Goal: Transaction & Acquisition: Purchase product/service

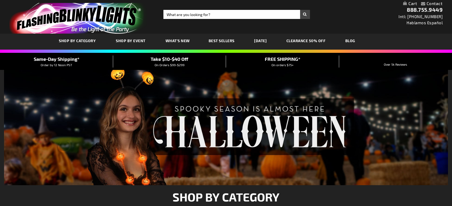
click at [225, 8] on div "Toggle Nav Search Search × Search 888.755.9449 Intl: 818-753-8303 Hablamos Espa…" at bounding box center [226, 17] width 452 height 34
click at [225, 10] on div "Close dialog Get 10% Off Subscribe and save today Unlock Offer Submit" at bounding box center [226, 103] width 452 height 206
click at [225, 10] on input "Search" at bounding box center [236, 14] width 146 height 9
type input "12298"
click at [300, 10] on button "Search" at bounding box center [305, 14] width 10 height 9
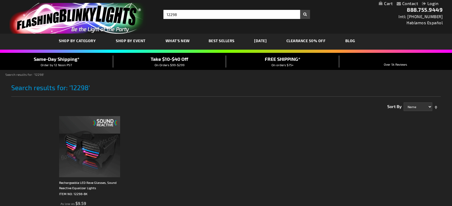
click at [108, 144] on img at bounding box center [89, 146] width 61 height 61
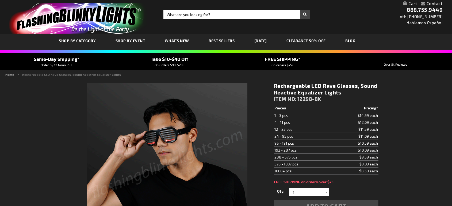
click at [410, 4] on link "My Cart" at bounding box center [410, 3] width 14 height 5
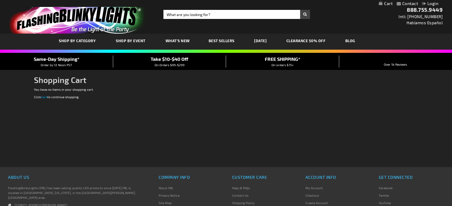
type input "[EMAIL_ADDRESS][DOMAIN_NAME]"
click at [432, 2] on link "Login" at bounding box center [430, 3] width 16 height 5
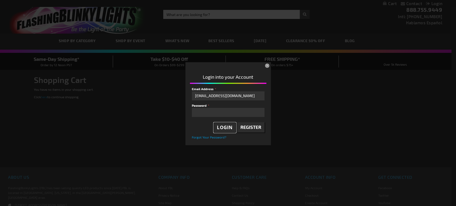
click at [231, 125] on span "Login" at bounding box center [225, 128] width 16 height 6
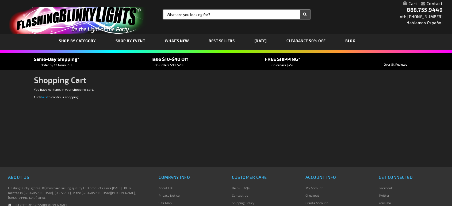
click at [240, 17] on input "Search" at bounding box center [236, 14] width 146 height 9
type input "12298"
click at [300, 10] on button "Search" at bounding box center [305, 14] width 10 height 9
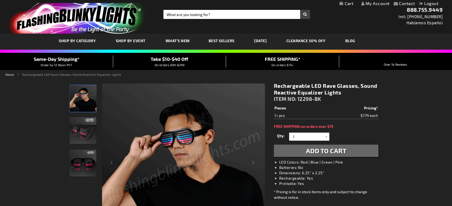
drag, startPoint x: 360, startPoint y: 153, endPoint x: 369, endPoint y: 160, distance: 11.7
click at [360, 153] on button "Add to Cart" at bounding box center [326, 151] width 105 height 12
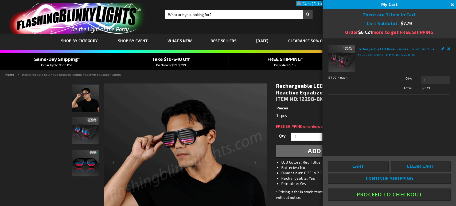
click at [400, 199] on button "Proceed To Checkout" at bounding box center [389, 195] width 122 height 12
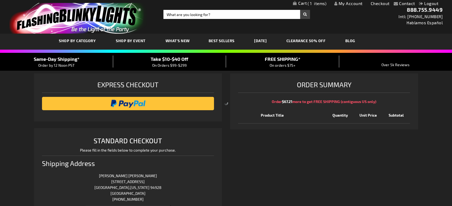
select select "US"
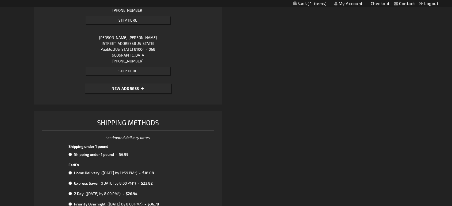
scroll to position [37830, 0]
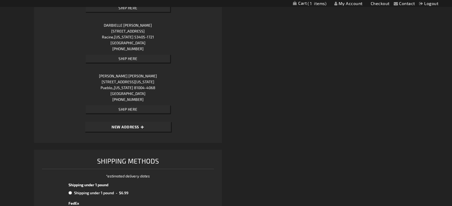
click at [124, 122] on button "New Address" at bounding box center [128, 127] width 86 height 10
select select "US"
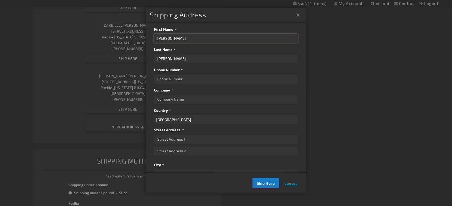
drag, startPoint x: 187, startPoint y: 38, endPoint x: 140, endPoint y: 46, distance: 47.4
paste input "[PERSON_NAME]"
drag, startPoint x: 173, startPoint y: 39, endPoint x: 208, endPoint y: 36, distance: 34.9
click at [208, 36] on input "[PERSON_NAME]" at bounding box center [226, 38] width 144 height 9
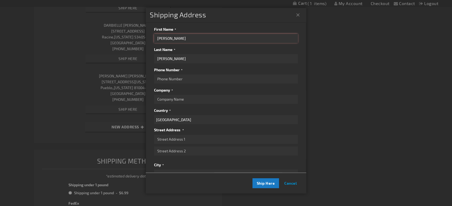
type input "[PERSON_NAME]"
drag, startPoint x: 165, startPoint y: 58, endPoint x: 153, endPoint y: 61, distance: 12.4
click at [153, 61] on div "First Name [PERSON_NAME] Last Name [PERSON_NAME] Phone Number Company Country […" at bounding box center [226, 97] width 160 height 150
paste input "[PERSON_NAME]"
type input "[PERSON_NAME]"
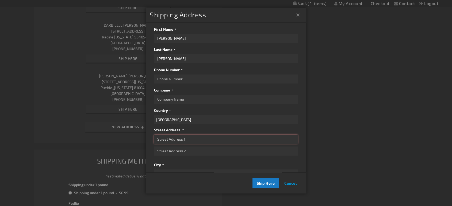
click at [188, 135] on input "Street Address: Line 1" at bounding box center [226, 139] width 144 height 9
paste input "[STREET_ADDRESS]"
type input "[STREET_ADDRESS]"
click at [193, 157] on fieldset "Street Address Street Address: Line 1 [STREET_ADDRESS] Street Address: Line 2" at bounding box center [226, 143] width 144 height 32
click at [192, 150] on input "Street Address: Line 2" at bounding box center [226, 151] width 144 height 9
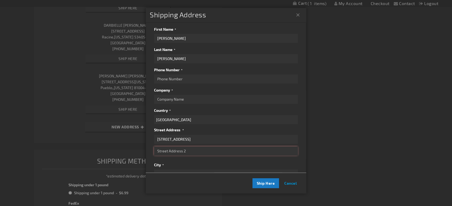
paste input "Lot 16"
click at [166, 153] on input "Lot 16" at bounding box center [226, 151] width 144 height 9
click at [188, 152] on input "Lot 16" at bounding box center [226, 151] width 144 height 9
drag, startPoint x: 163, startPoint y: 153, endPoint x: 188, endPoint y: 174, distance: 32.5
click at [164, 153] on input "Lot 16" at bounding box center [226, 151] width 144 height 9
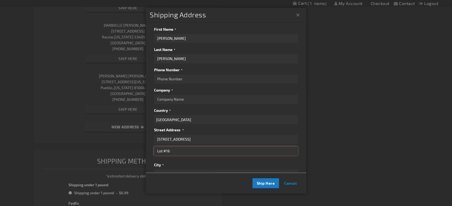
type input "Lot #16"
click at [219, 162] on div "City" at bounding box center [226, 170] width 144 height 18
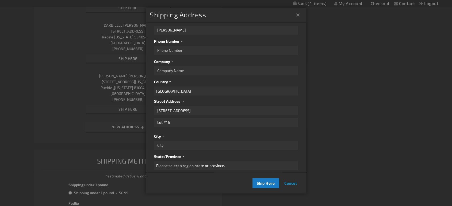
scroll to position [59, 0]
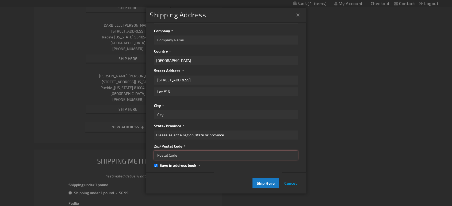
click at [183, 159] on input "Zip/Postal Code" at bounding box center [226, 155] width 144 height 9
paste input "58701-2271"
type input "58701-2271"
click at [200, 114] on input "City" at bounding box center [226, 114] width 144 height 9
paste input "Minot"
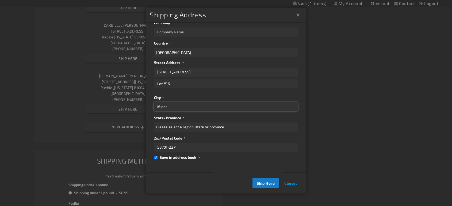
scroll to position [71, 0]
type input "Minot"
click at [190, 123] on select "Please select a region, state or province. [US_STATE] [US_STATE] [US_STATE] [US…" at bounding box center [226, 127] width 144 height 9
select select "45"
click at [154, 123] on select "Please select a region, state or province. [US_STATE] [US_STATE] [US_STATE] [US…" at bounding box center [226, 127] width 144 height 9
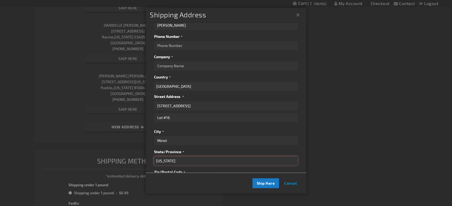
scroll to position [0, 0]
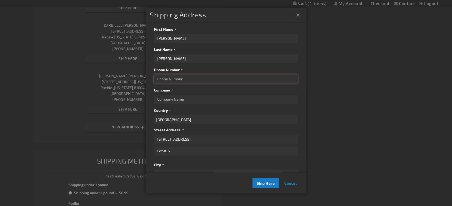
click at [196, 81] on input "Phone Number" at bounding box center [226, 79] width 144 height 9
type input "[PHONE_NUMBER]"
click at [255, 185] on button "Ship Here" at bounding box center [265, 184] width 27 height 10
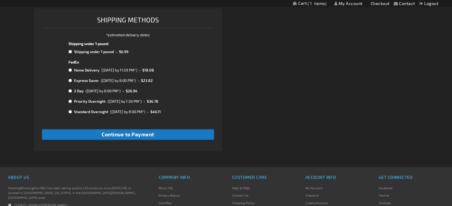
scroll to position [37902, 0]
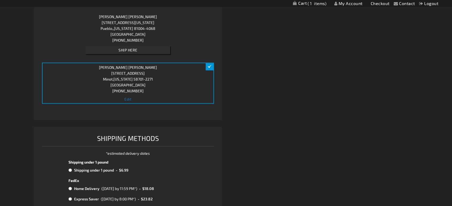
click at [69, 168] on input "radio" at bounding box center [69, 170] width 3 height 4
radio input "true"
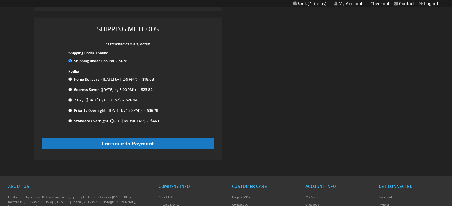
scroll to position [38020, 0]
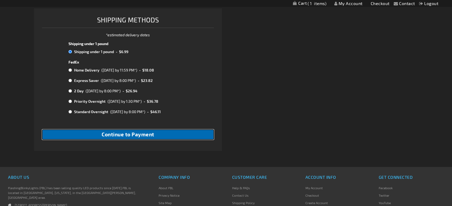
click at [169, 130] on button "Continue to Payment" at bounding box center [128, 135] width 172 height 10
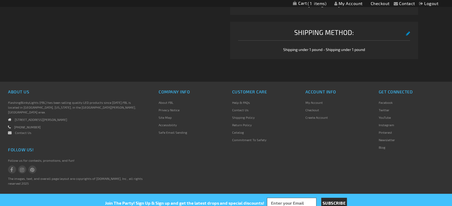
select select "92efc820c70ee5c0ae0ab8e89b6b60c87c68aa21"
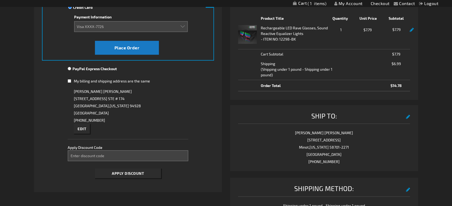
scroll to position [59, 0]
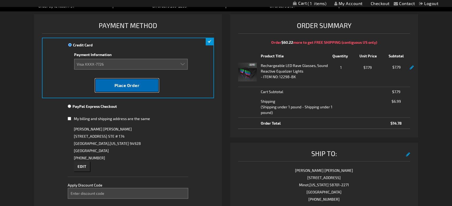
click at [146, 85] on button "Place Order" at bounding box center [127, 86] width 64 height 14
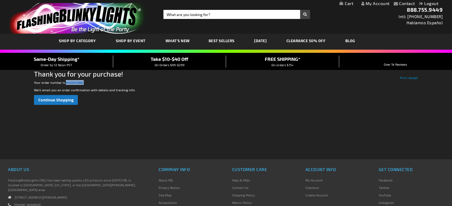
drag, startPoint x: 78, startPoint y: 83, endPoint x: 66, endPoint y: 84, distance: 11.8
click at [66, 84] on p "Your order number is: 002241266 ." at bounding box center [226, 82] width 384 height 5
copy p "002241266 ."
